Goal: Transaction & Acquisition: Subscribe to service/newsletter

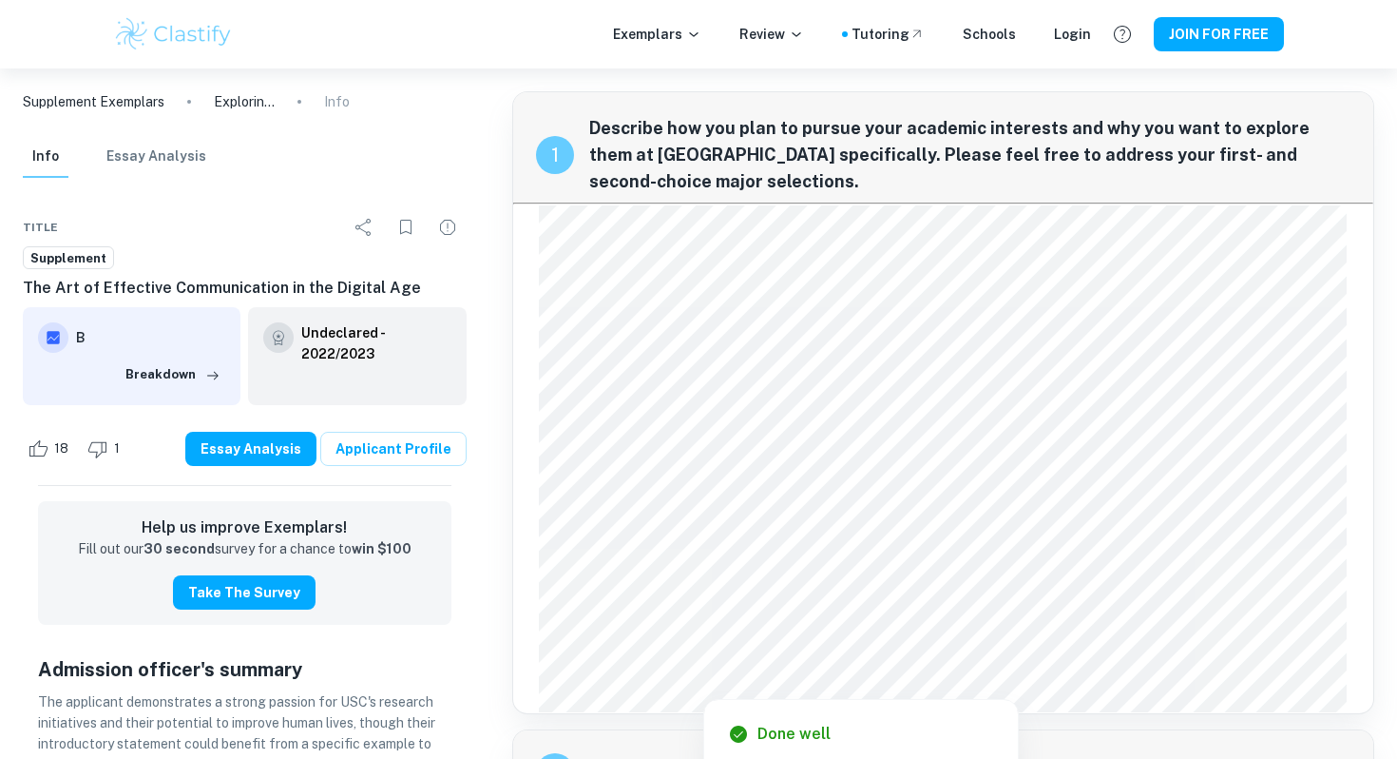
scroll to position [502, 0]
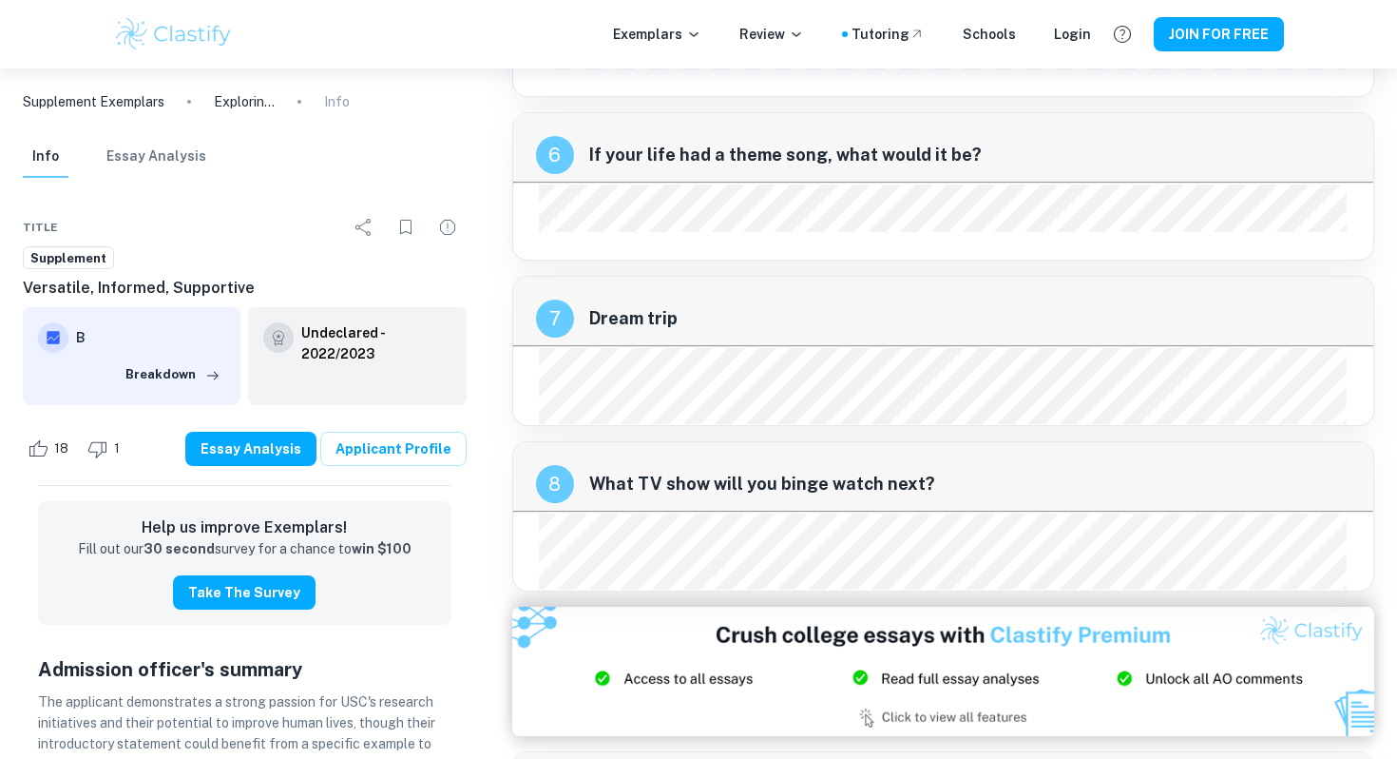
scroll to position [1418, 0]
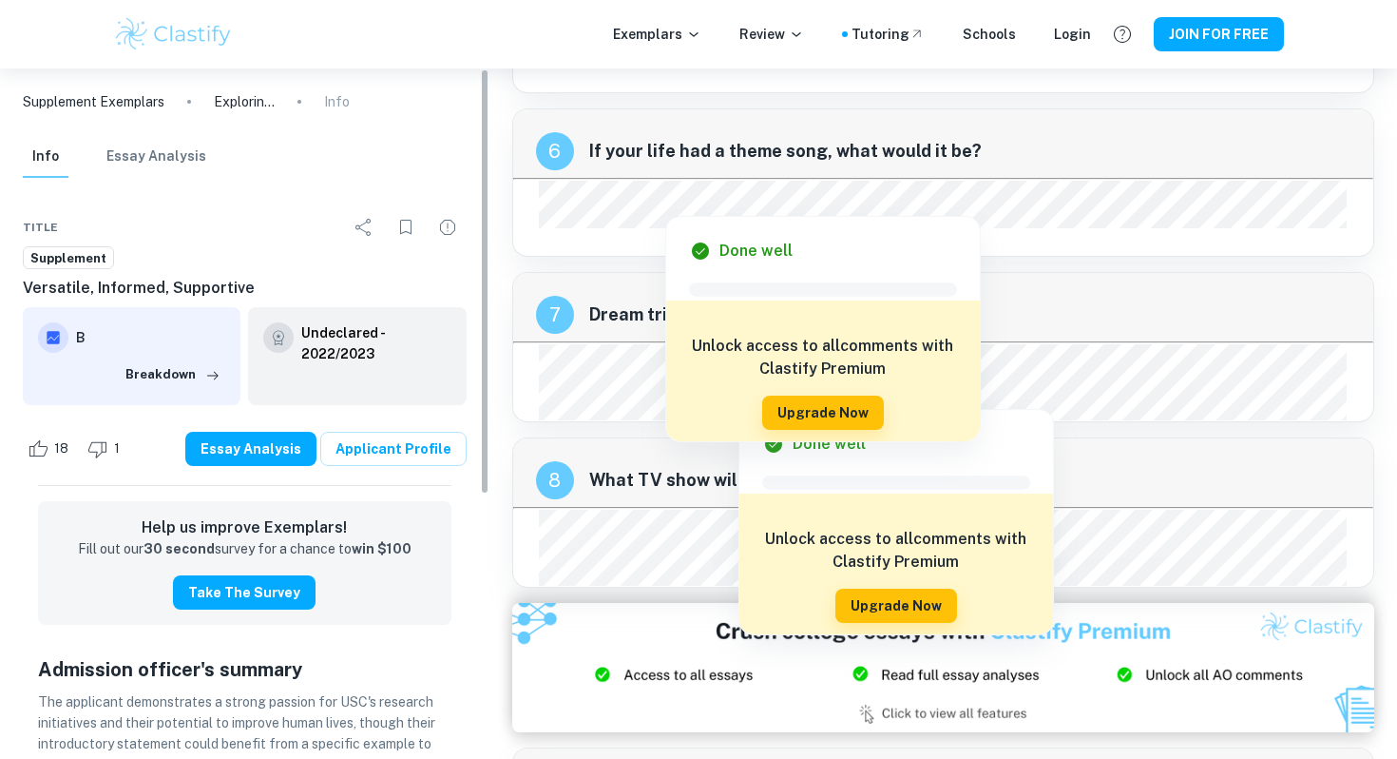
click at [533, 287] on div "7 Dream trip" at bounding box center [943, 307] width 861 height 68
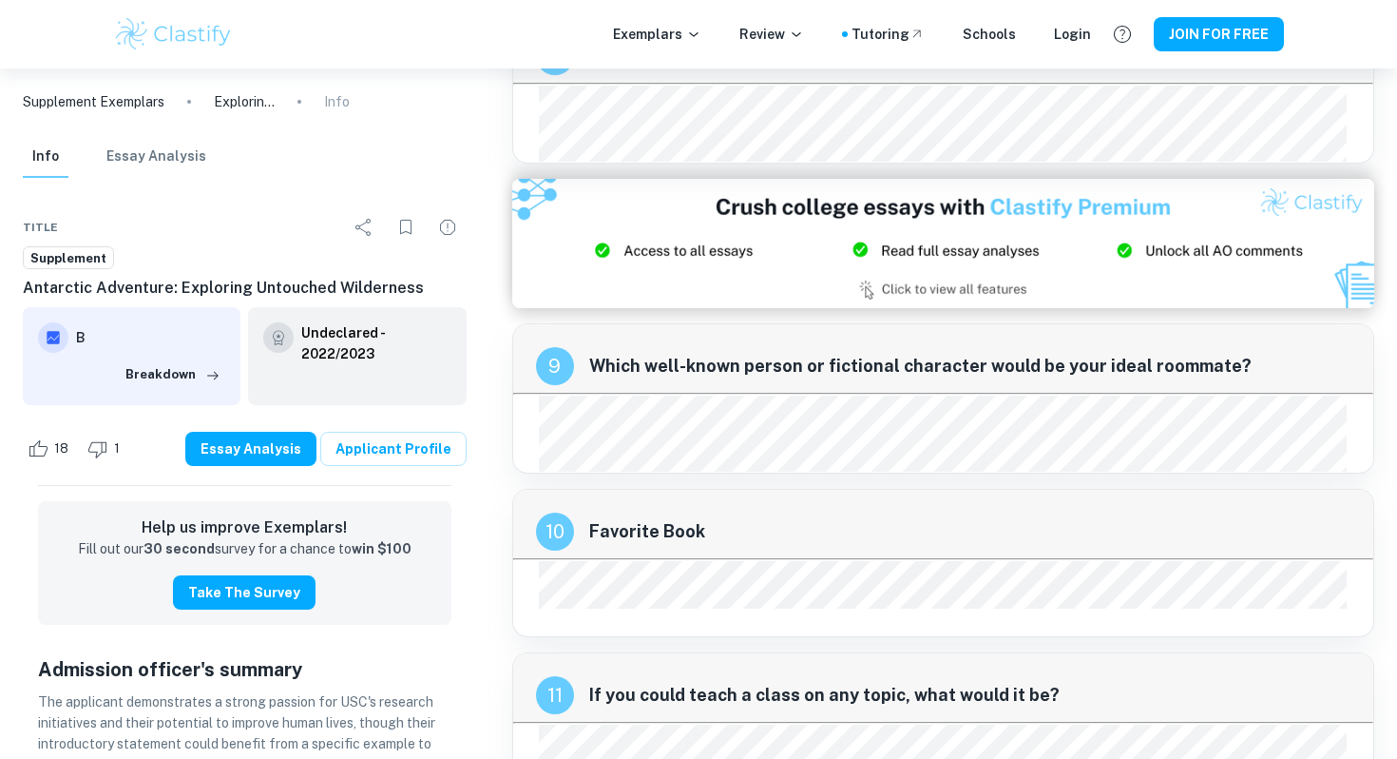
scroll to position [1845, 0]
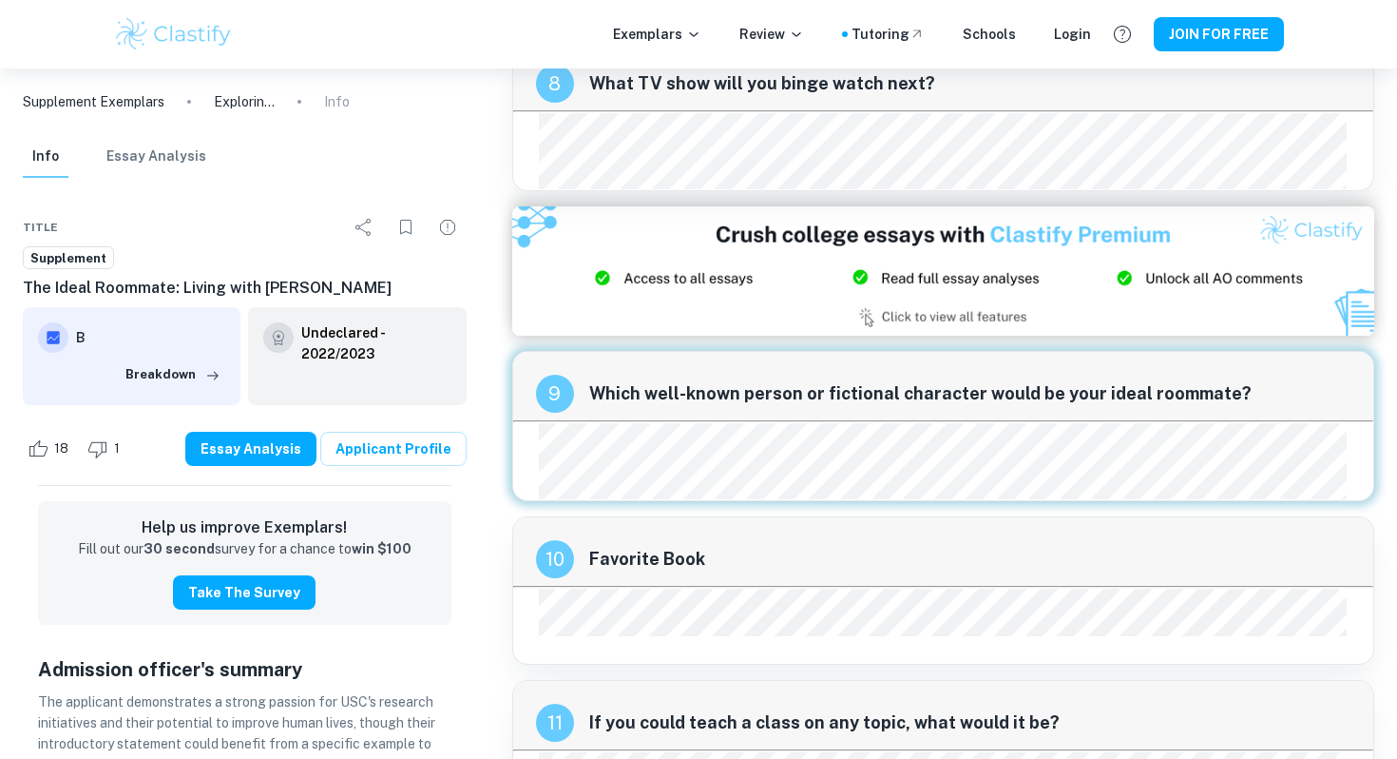
scroll to position [1814, 0]
click at [653, 462] on div "9 Which well-known person or fictional character would be your ideal roommate?" at bounding box center [943, 427] width 863 height 150
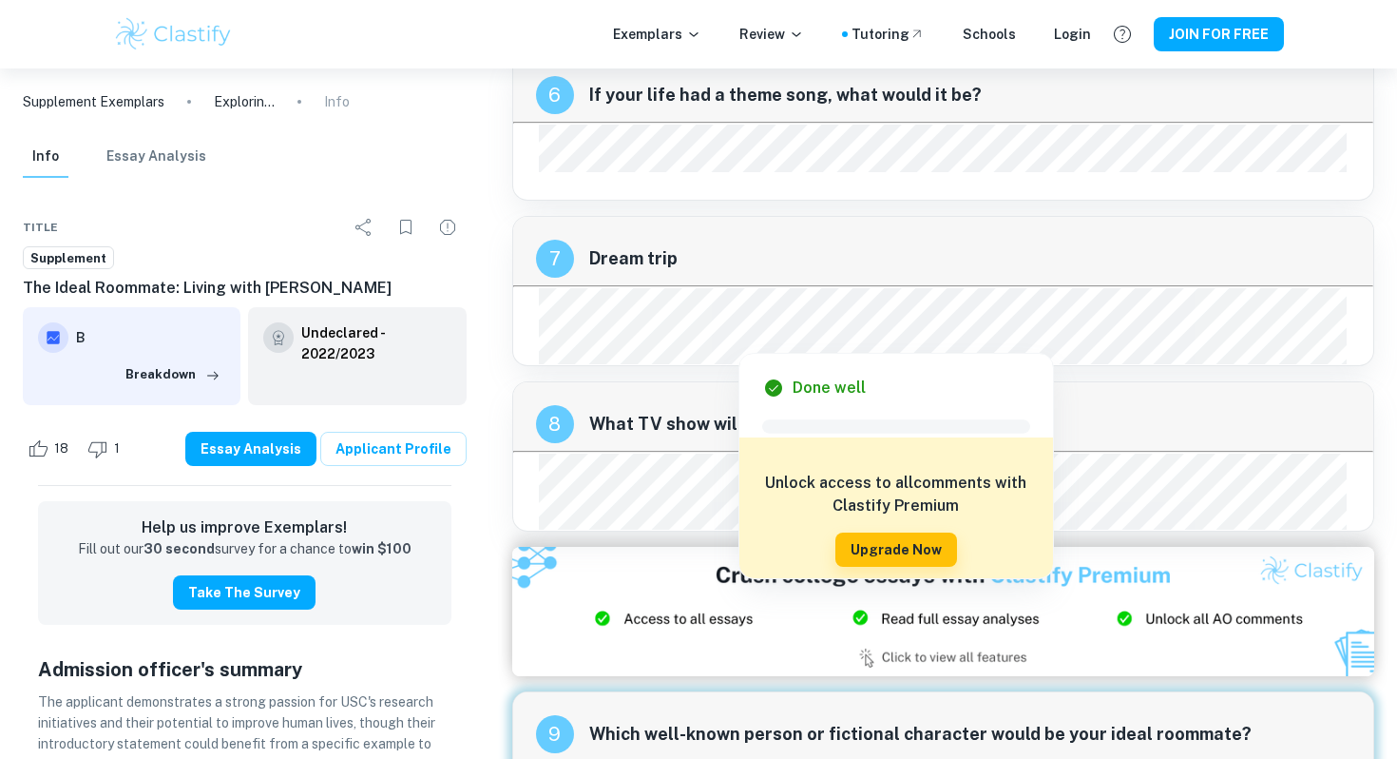
scroll to position [1500, 0]
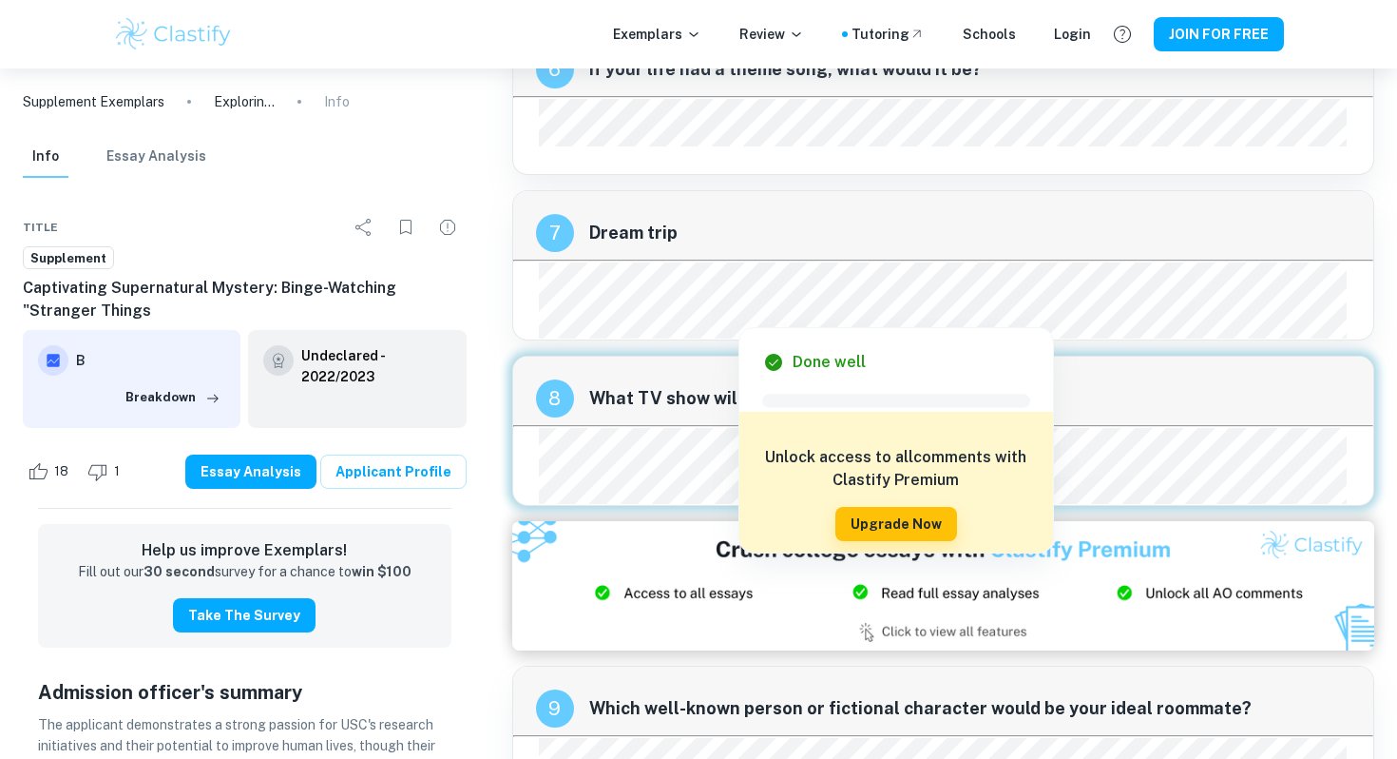
scroll to position [1504, 0]
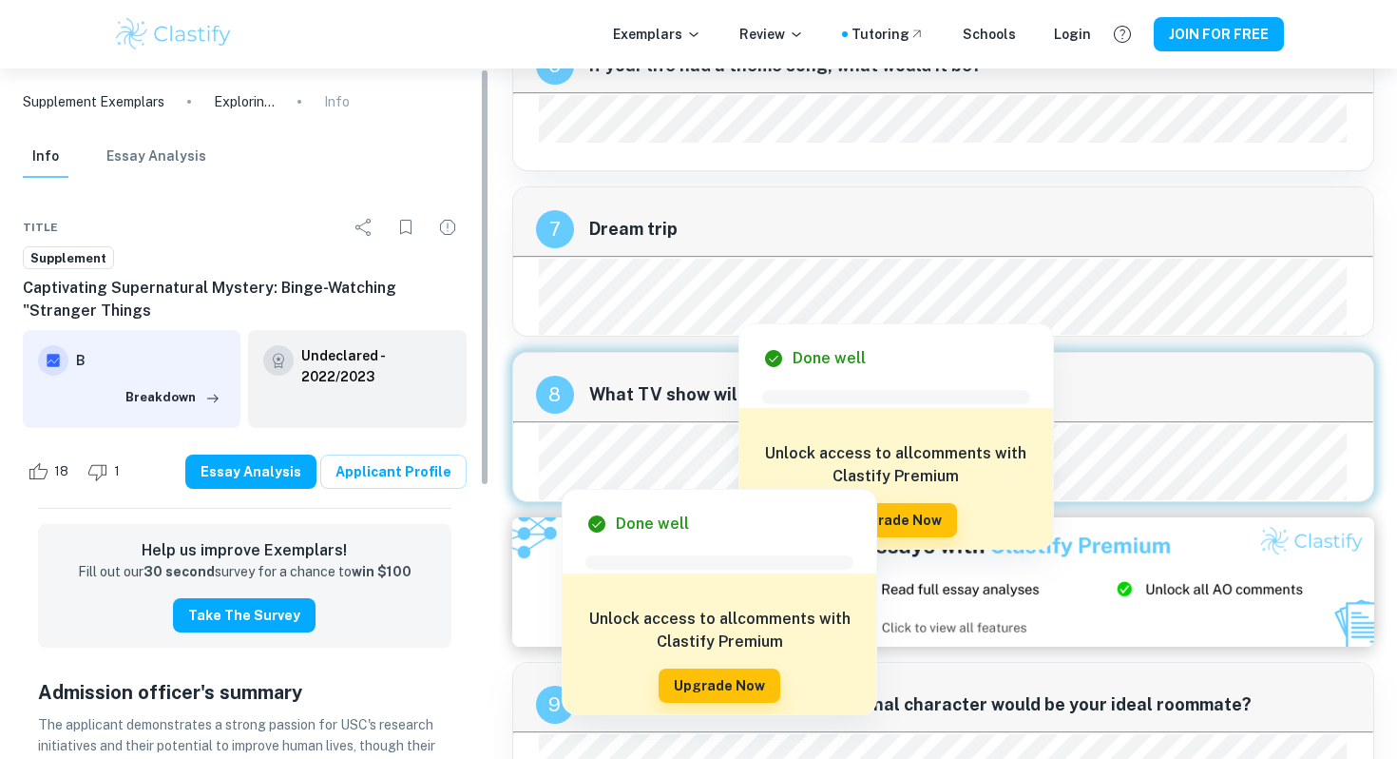
click at [589, 444] on div at bounding box center [953, 449] width 770 height 29
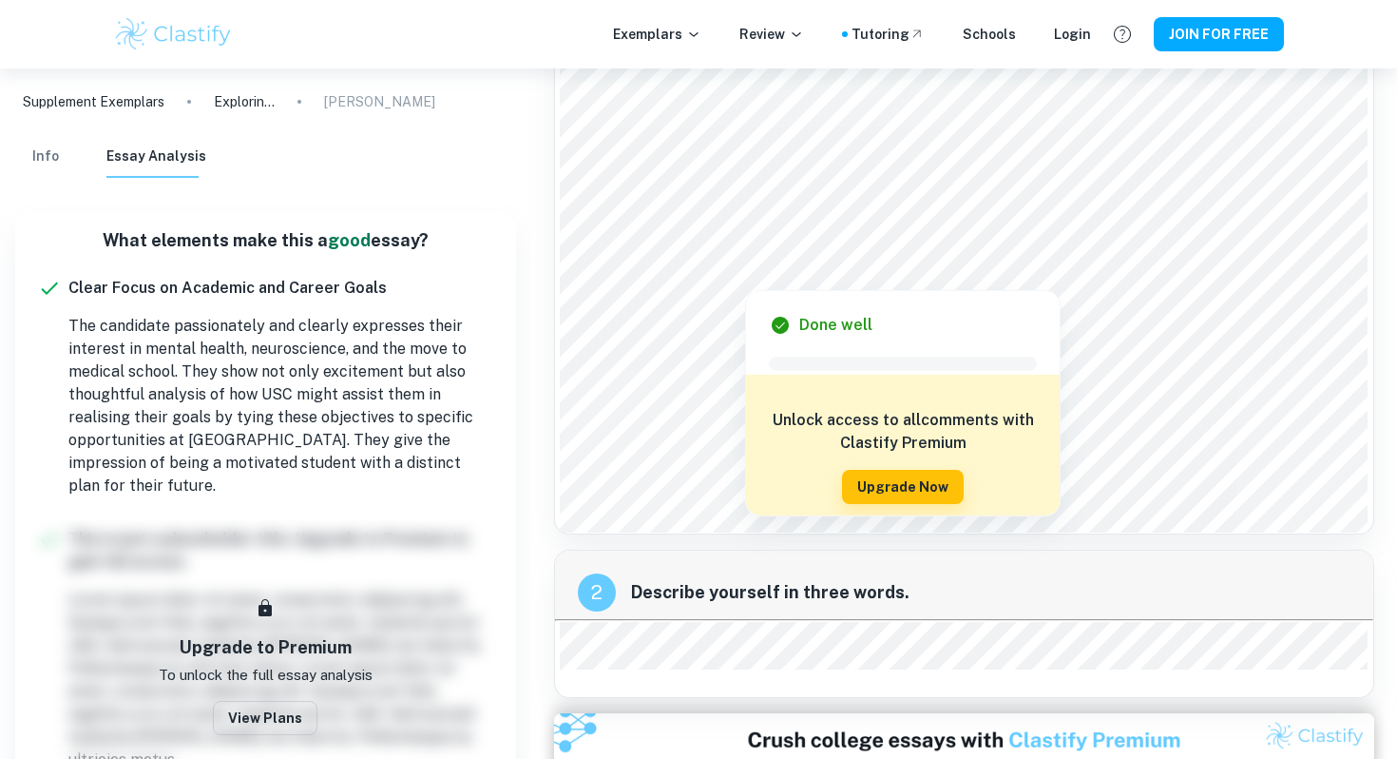
scroll to position [181, 0]
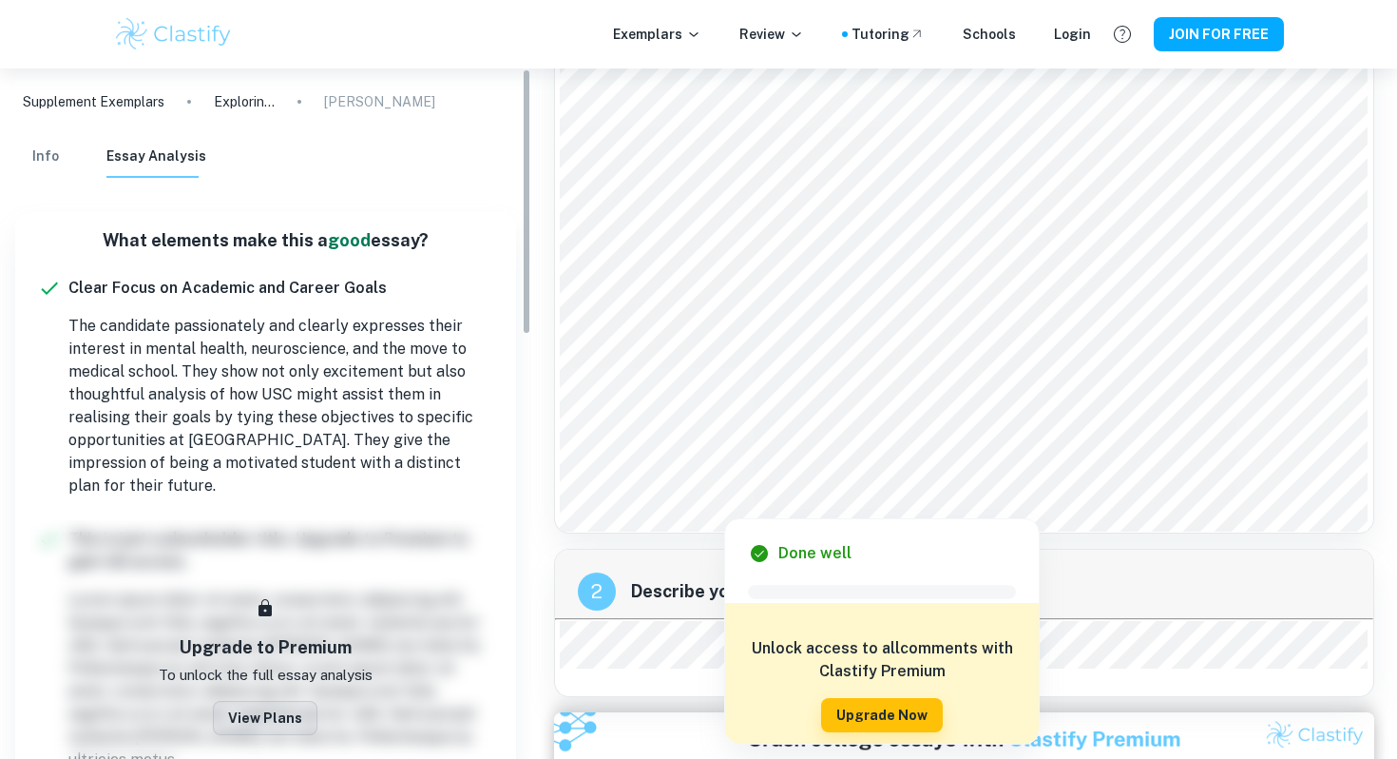
click at [282, 701] on button "View Plans" at bounding box center [265, 718] width 105 height 34
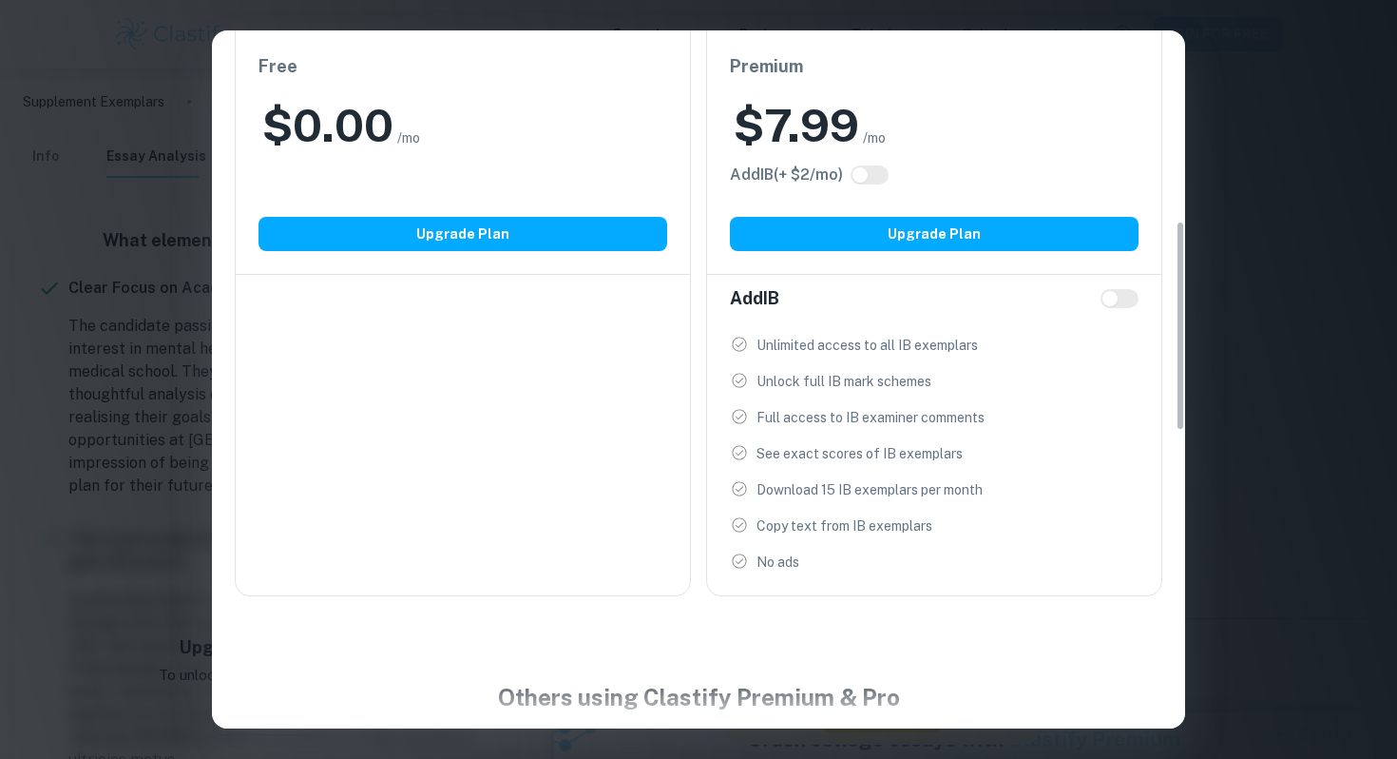
scroll to position [638, 0]
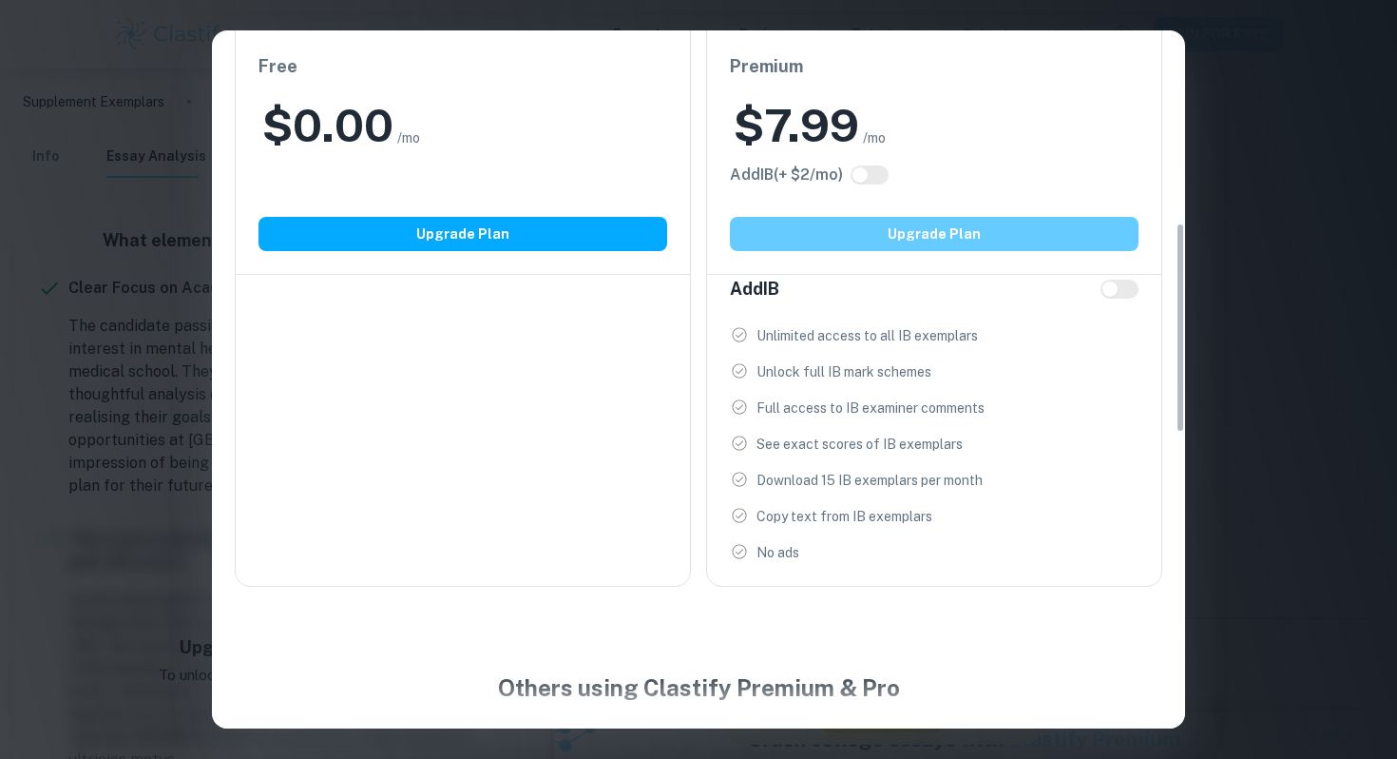
click at [873, 228] on button "Upgrade Plan" at bounding box center [934, 234] width 409 height 34
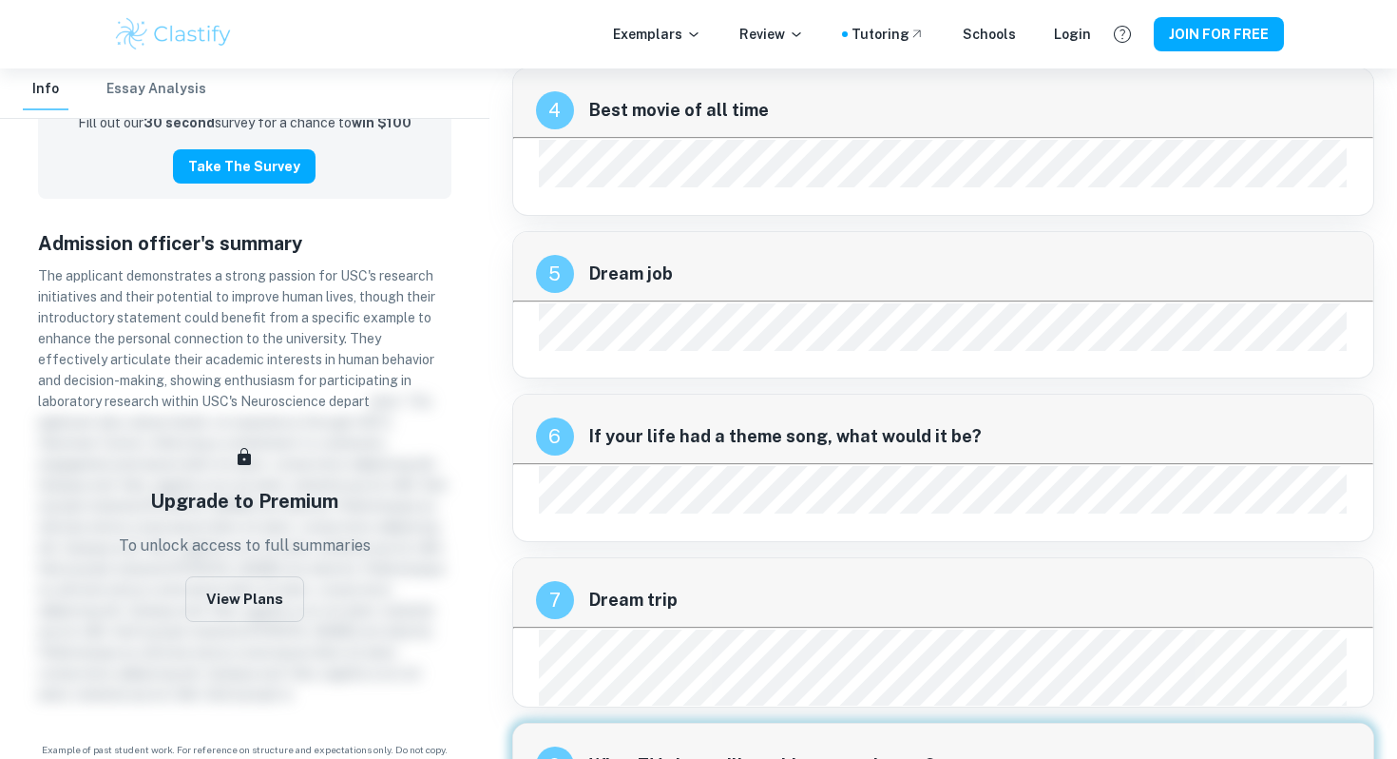
scroll to position [1092, 0]
